Goal: Task Accomplishment & Management: Use online tool/utility

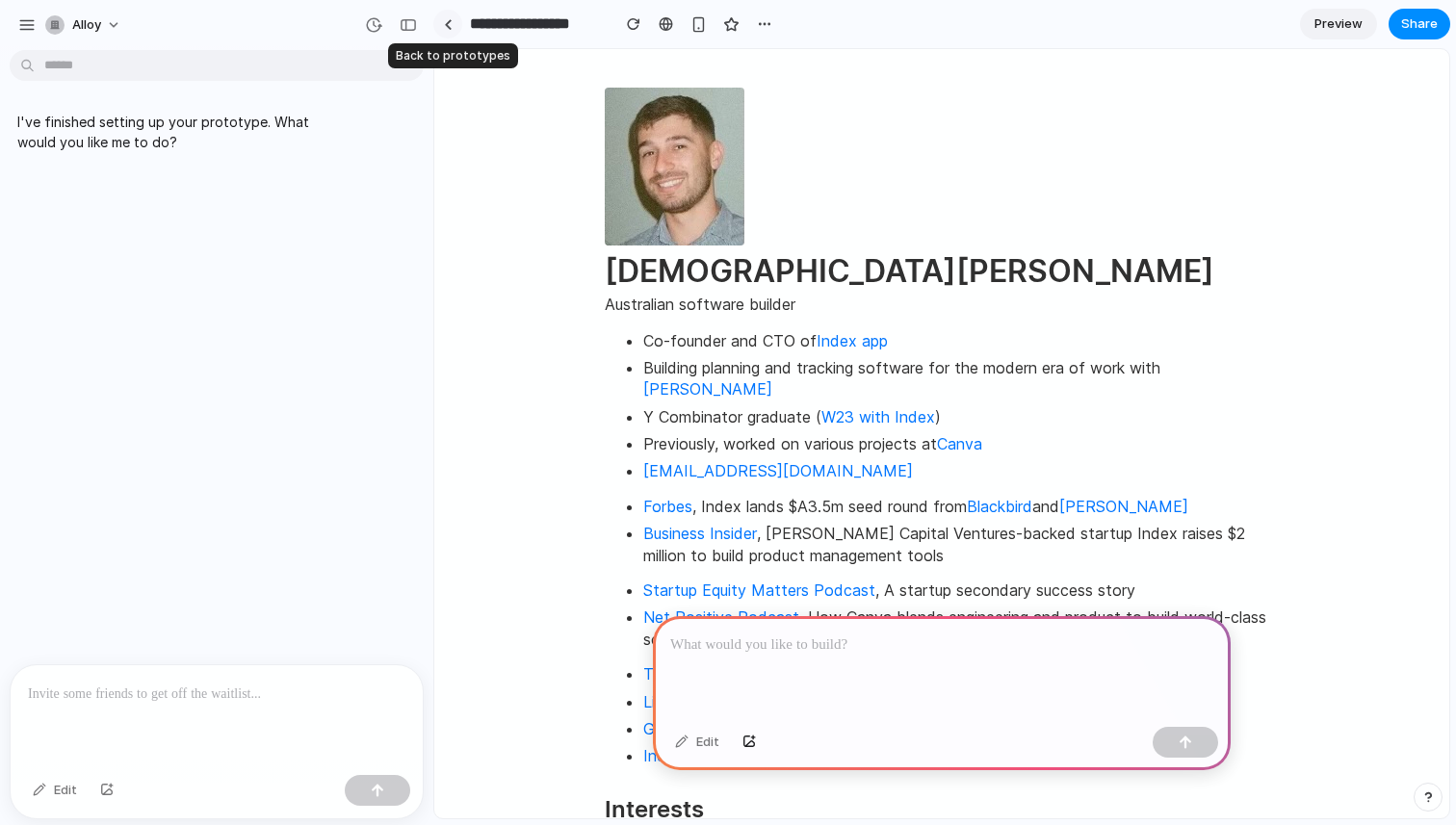
click at [447, 27] on div at bounding box center [448, 24] width 9 height 11
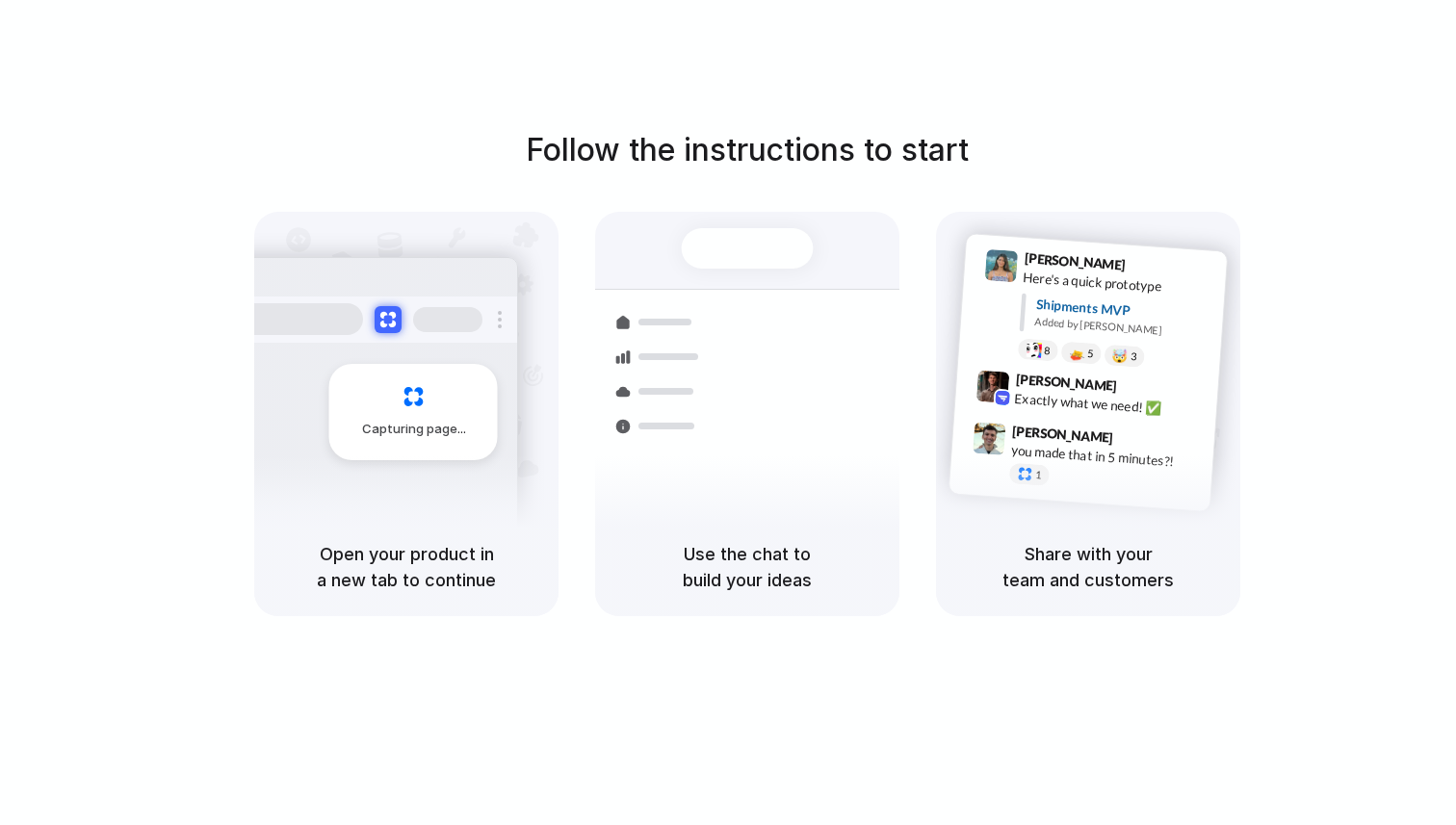
click at [827, 46] on div "Follow the instructions to start Capturing page Open your product in a new tab …" at bounding box center [747, 431] width 1495 height 864
